Goal: Task Accomplishment & Management: Use online tool/utility

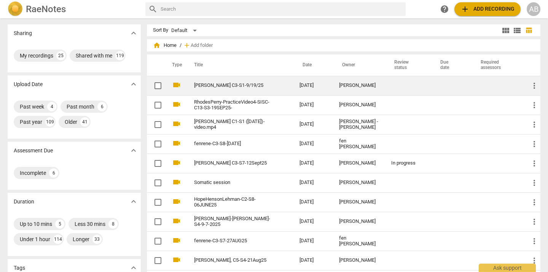
click at [236, 88] on td "[PERSON_NAME] C3-S1-9/19/25" at bounding box center [239, 85] width 108 height 19
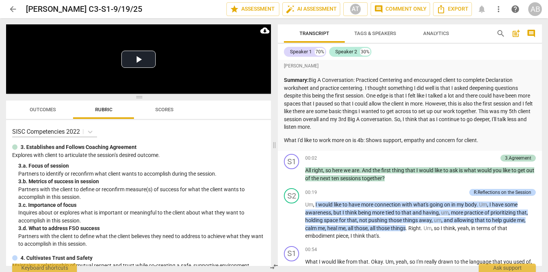
click at [162, 107] on span "Scores" at bounding box center [164, 110] width 18 height 6
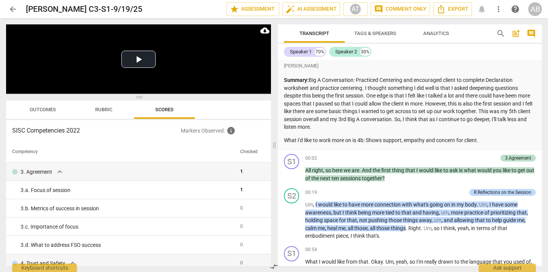
click at [101, 110] on span "Rubric" at bounding box center [103, 110] width 17 height 6
click at [49, 112] on span "Outcomes" at bounding box center [43, 110] width 45 height 10
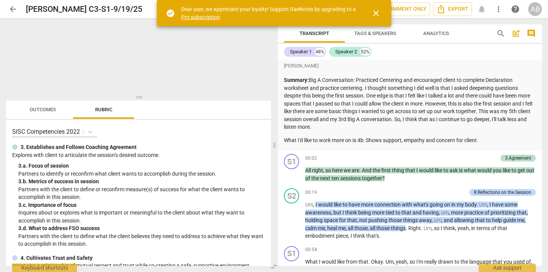
click at [13, 7] on span "arrow_back" at bounding box center [12, 9] width 9 height 9
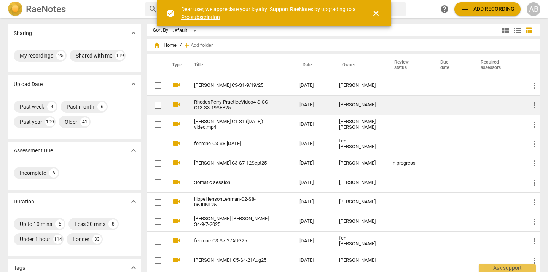
click at [233, 107] on link "RhodesPerry-PracticeVideo4-SISC-C13-S3-19SEP25-" at bounding box center [233, 104] width 78 height 11
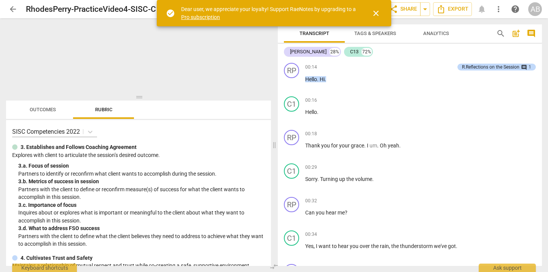
click at [376, 12] on span "close" at bounding box center [375, 13] width 9 height 9
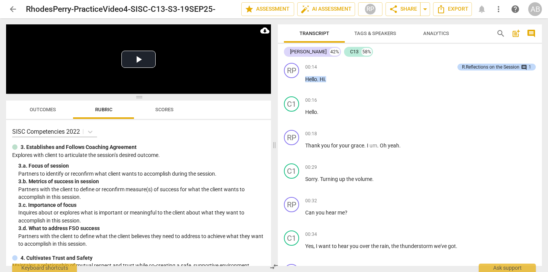
click at [167, 110] on span "Scores" at bounding box center [164, 110] width 18 height 6
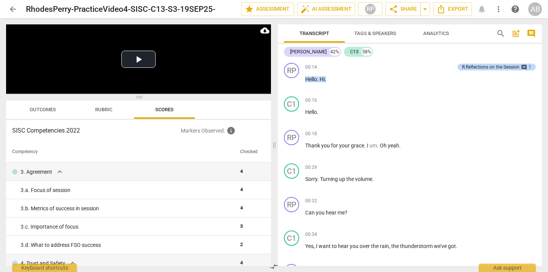
click at [43, 105] on span "Outcomes" at bounding box center [43, 110] width 45 height 10
